Goal: Task Accomplishment & Management: Use online tool/utility

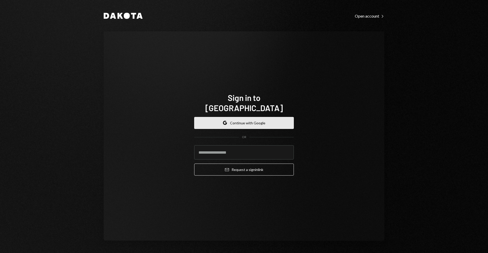
click at [235, 117] on button "Google Continue with Google" at bounding box center [244, 123] width 100 height 12
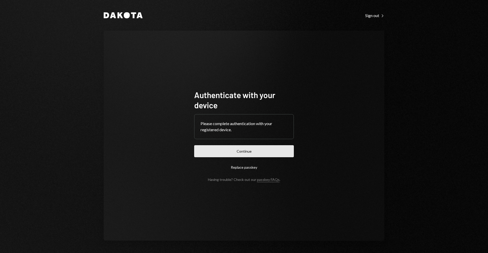
click at [246, 153] on button "Continue" at bounding box center [244, 151] width 100 height 12
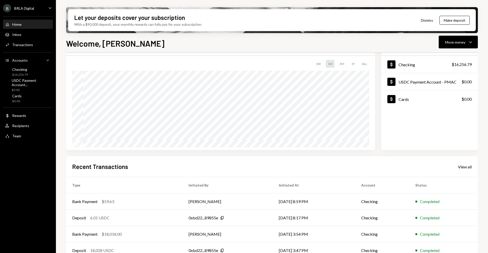
scroll to position [54, 0]
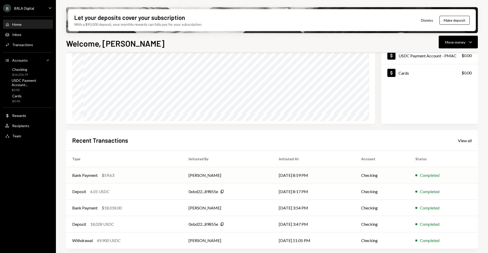
click at [241, 173] on td "[PERSON_NAME]" at bounding box center [228, 175] width 90 height 16
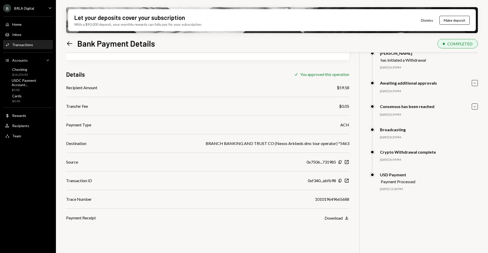
scroll to position [29, 0]
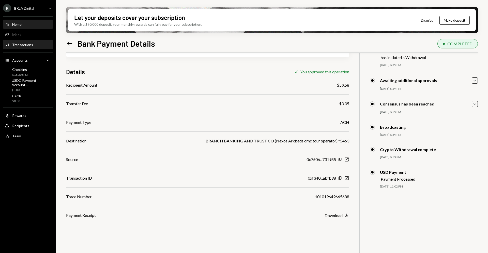
click at [22, 22] on div "Home Home" at bounding box center [28, 24] width 46 height 5
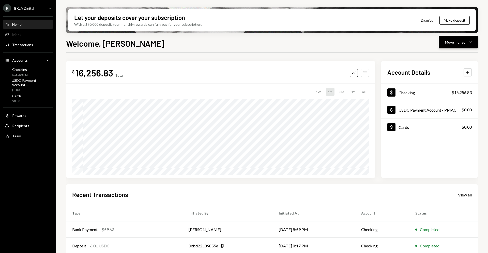
click at [463, 43] on div "Move money" at bounding box center [455, 41] width 20 height 5
click at [442, 54] on div "Withdraw Send" at bounding box center [450, 57] width 51 height 11
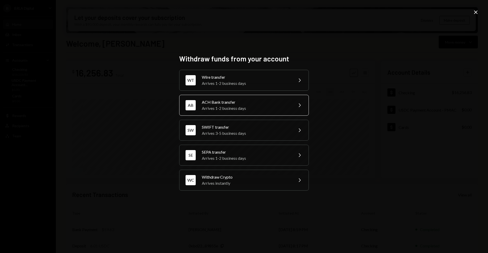
click at [240, 106] on div "Arrives 1-2 business days" at bounding box center [246, 108] width 88 height 6
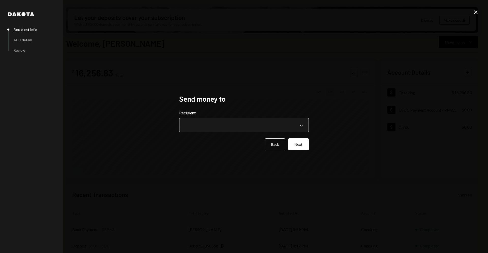
click at [269, 124] on body "B BRLA Digital Caret Down Home Home Inbox Inbox Activities Transactions Account…" at bounding box center [244, 126] width 488 height 253
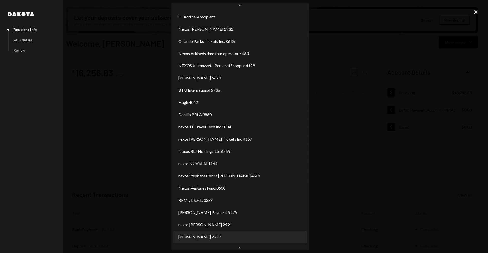
scroll to position [6, 0]
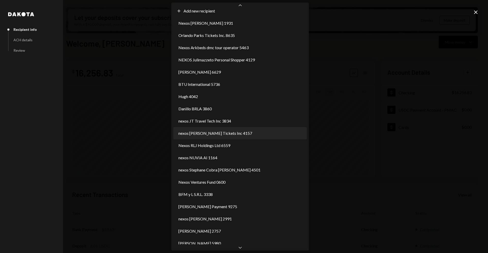
select select "**********"
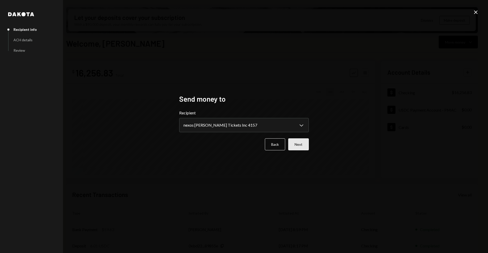
click at [301, 142] on button "Next" at bounding box center [298, 144] width 21 height 12
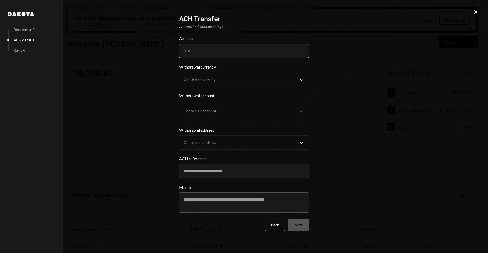
click at [266, 50] on input "Amount" at bounding box center [244, 50] width 130 height 14
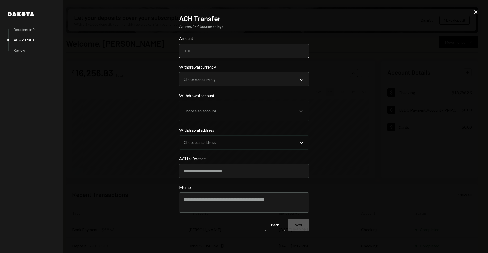
click at [266, 50] on input "Amount" at bounding box center [244, 50] width 130 height 14
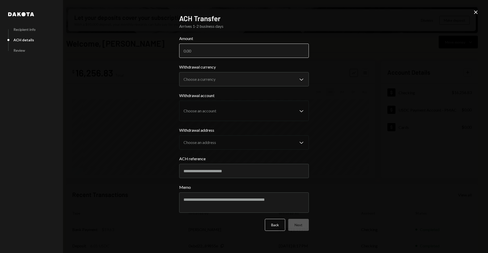
click at [266, 50] on input "Amount" at bounding box center [244, 50] width 130 height 14
paste input "101715.00"
type input "101715.00"
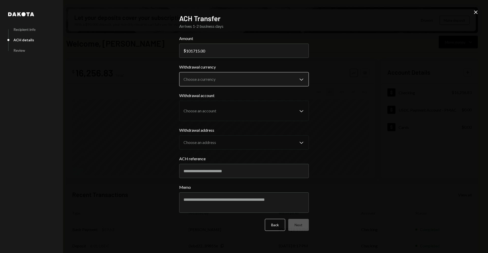
click at [283, 76] on body "B BRLA Digital Caret Down Home Home Inbox Inbox Activities Transactions Account…" at bounding box center [244, 126] width 488 height 253
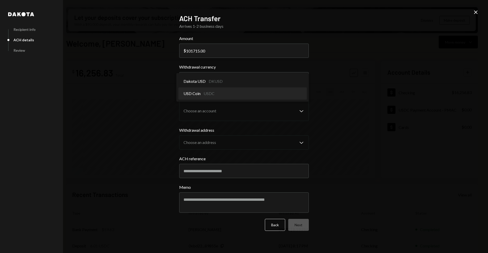
select select "****"
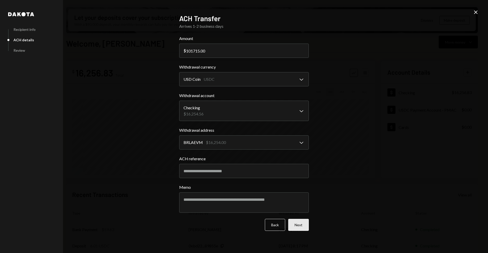
click at [294, 222] on button "Next" at bounding box center [298, 224] width 21 height 12
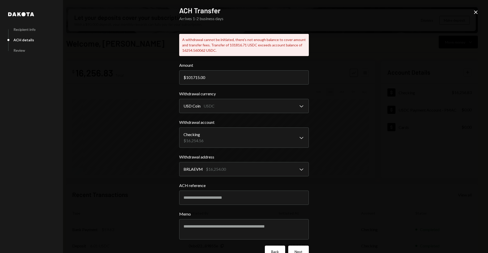
click at [273, 248] on button "Back" at bounding box center [275, 251] width 20 height 12
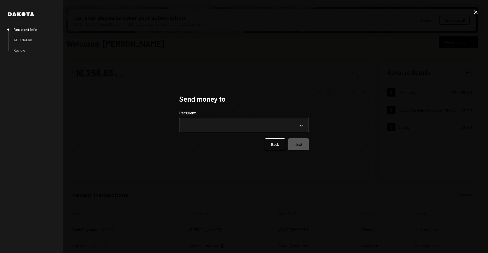
click at [279, 137] on form "**********" at bounding box center [244, 130] width 130 height 40
click at [279, 140] on button "Back" at bounding box center [275, 144] width 20 height 12
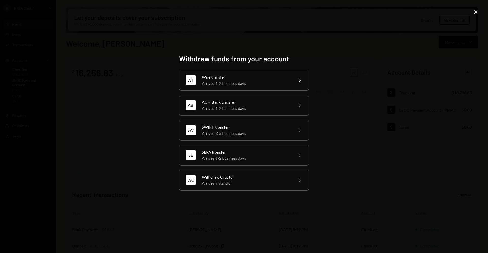
click at [360, 114] on div "Withdraw funds from your account WT Wire transfer Arrives 1-2 business days Che…" at bounding box center [244, 126] width 488 height 253
click at [328, 78] on div "Withdraw funds from your account WT Wire transfer Arrives 1-2 business days Che…" at bounding box center [244, 126] width 488 height 253
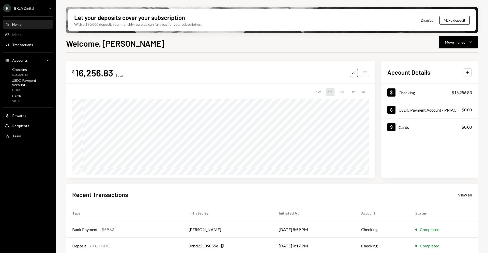
click at [38, 23] on div "Home Home" at bounding box center [28, 24] width 46 height 5
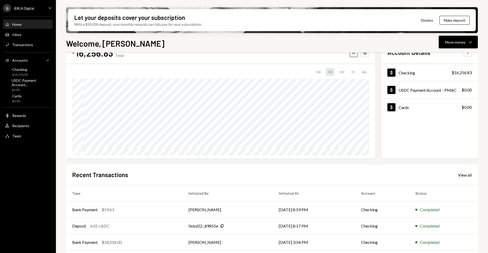
scroll to position [47, 0]
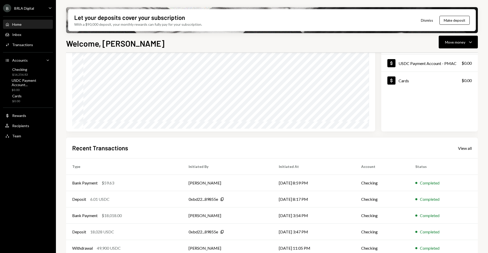
click at [37, 28] on div "Home Home" at bounding box center [28, 24] width 46 height 9
click at [28, 23] on div "Home Home" at bounding box center [28, 24] width 46 height 5
click at [19, 25] on div "Home" at bounding box center [16, 24] width 9 height 4
click at [36, 26] on div "Home Home" at bounding box center [28, 24] width 46 height 5
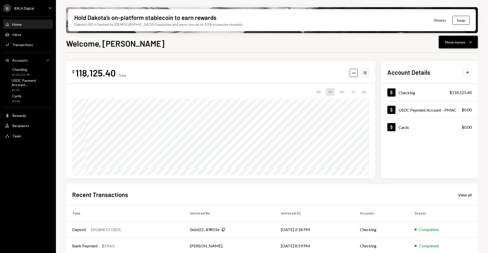
click at [448, 40] on div "Move money" at bounding box center [455, 41] width 20 height 5
click at [446, 53] on div "Withdraw Send" at bounding box center [450, 57] width 51 height 11
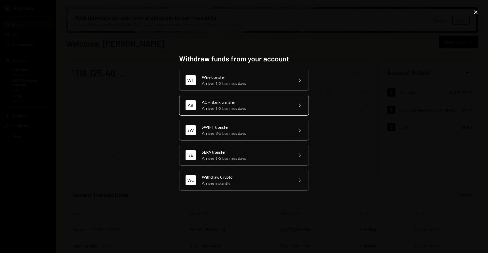
click at [251, 101] on div "ACH Bank transfer" at bounding box center [246, 102] width 88 height 6
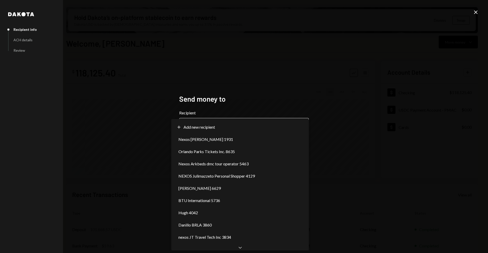
click at [225, 125] on body "B BRLA Digital Caret Down Home Home Inbox Inbox Activities Transactions Account…" at bounding box center [244, 126] width 488 height 253
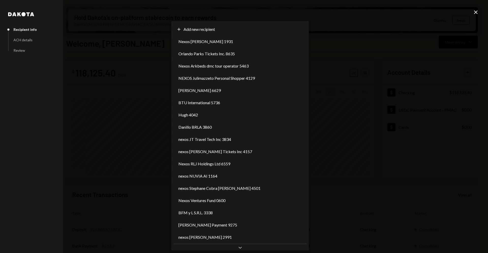
scroll to position [6, 0]
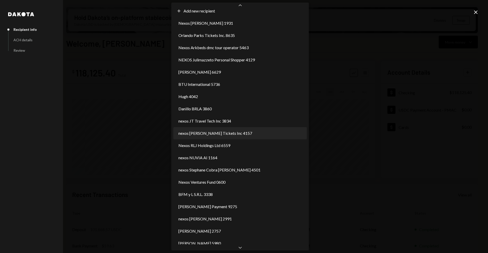
select select "**********"
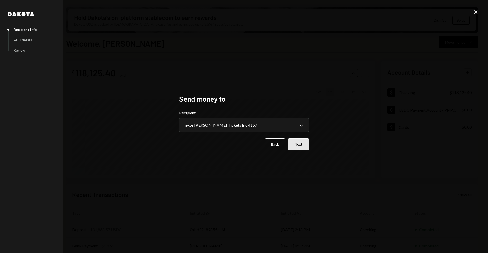
click at [299, 143] on button "Next" at bounding box center [298, 144] width 21 height 12
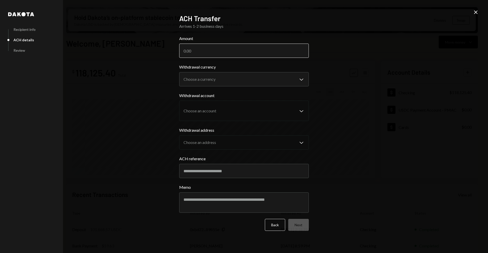
paste input "101715.00"
click at [262, 47] on input "101715.00" at bounding box center [244, 50] width 130 height 14
type input "101715.00"
click at [258, 78] on body "B BRLA Digital Caret Down Home Home Inbox Inbox Activities Transactions Account…" at bounding box center [244, 126] width 488 height 253
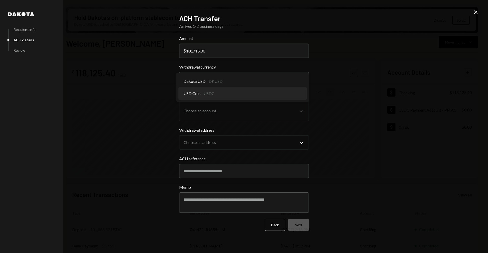
select select "****"
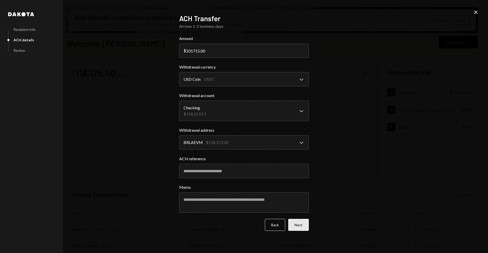
click at [300, 227] on button "Next" at bounding box center [298, 224] width 21 height 12
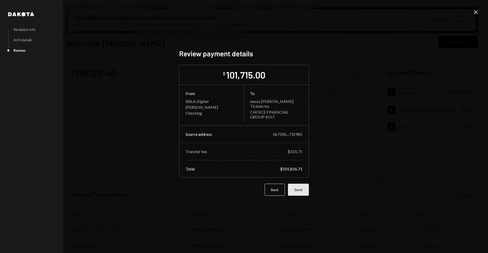
click at [303, 188] on button "Send" at bounding box center [298, 189] width 21 height 12
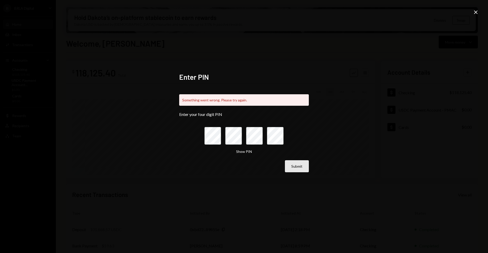
click at [294, 167] on button "Submit" at bounding box center [297, 166] width 24 height 12
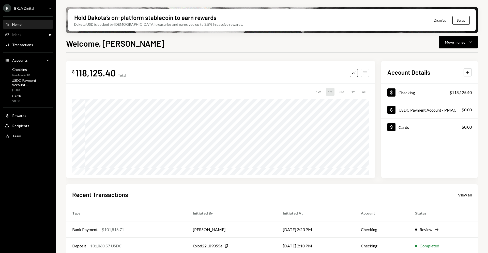
click at [25, 26] on div "Home Home" at bounding box center [28, 24] width 46 height 5
click at [29, 26] on div "Home Home" at bounding box center [28, 24] width 46 height 5
click at [31, 26] on div "Home Home" at bounding box center [28, 24] width 46 height 5
